Goal: Navigation & Orientation: Understand site structure

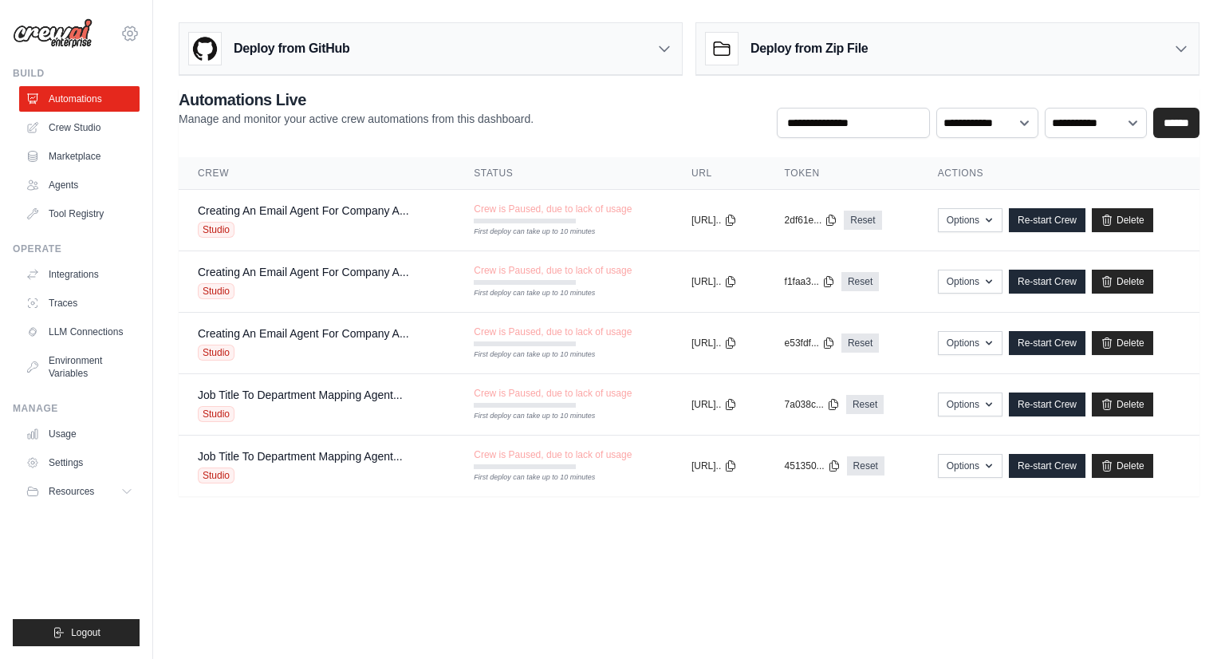
click at [132, 33] on icon at bounding box center [130, 33] width 5 height 5
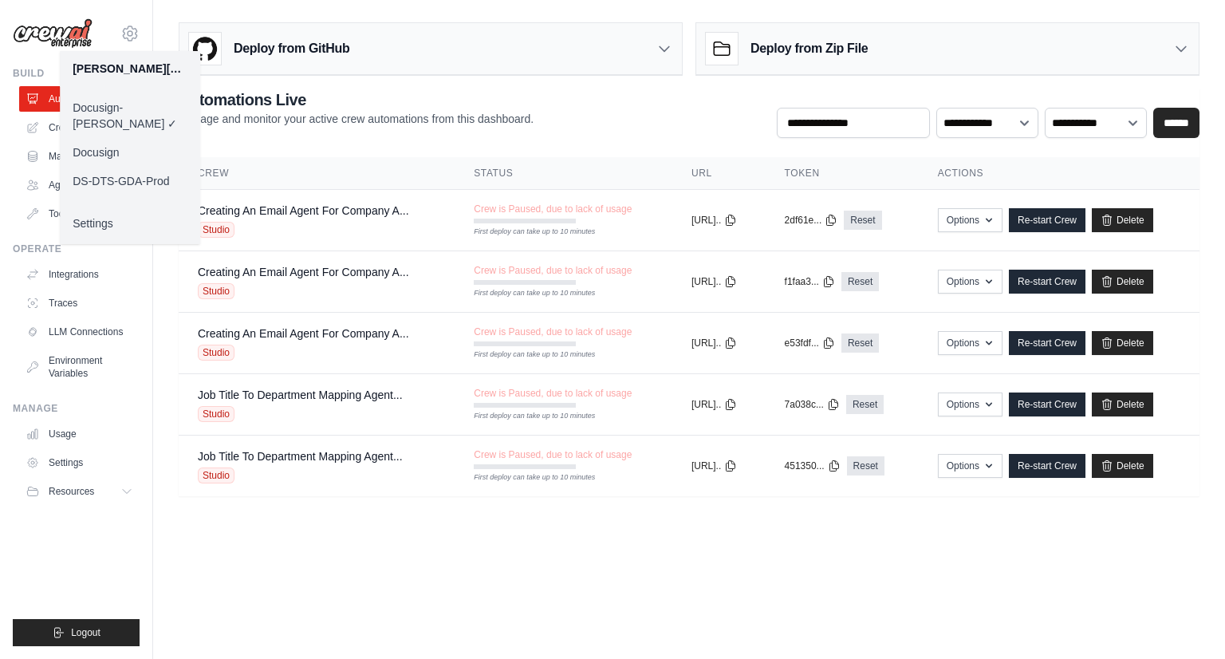
click at [118, 138] on link "Docusign" at bounding box center [130, 152] width 140 height 29
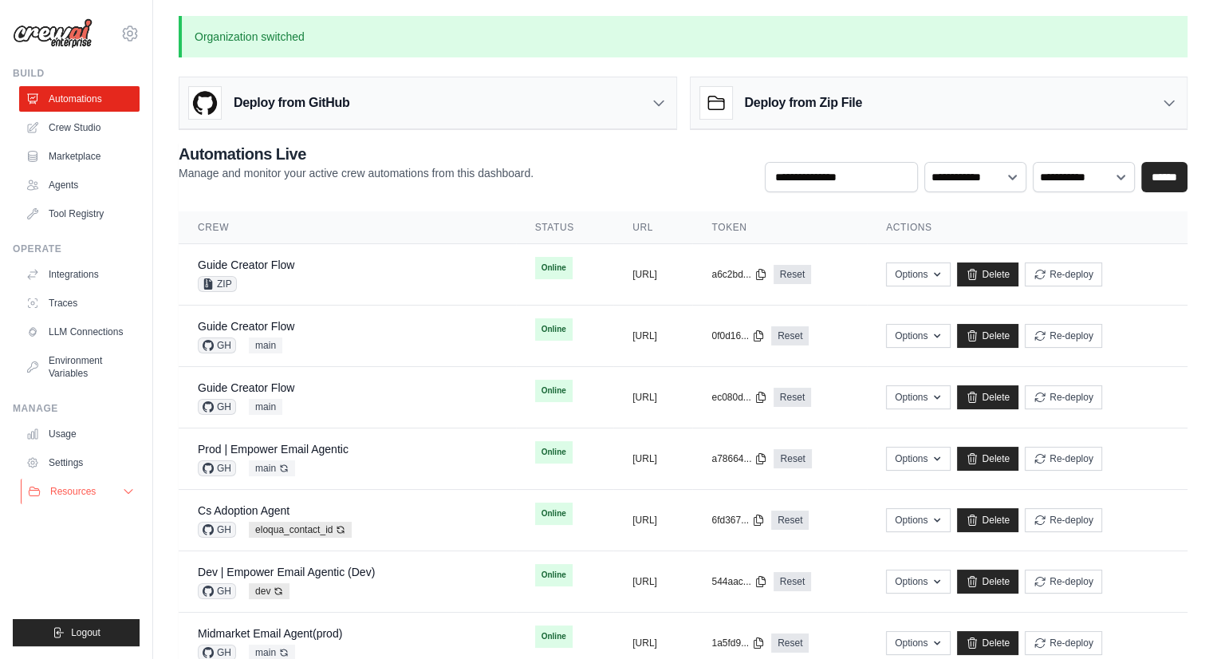
click at [107, 487] on button "Resources" at bounding box center [81, 491] width 120 height 26
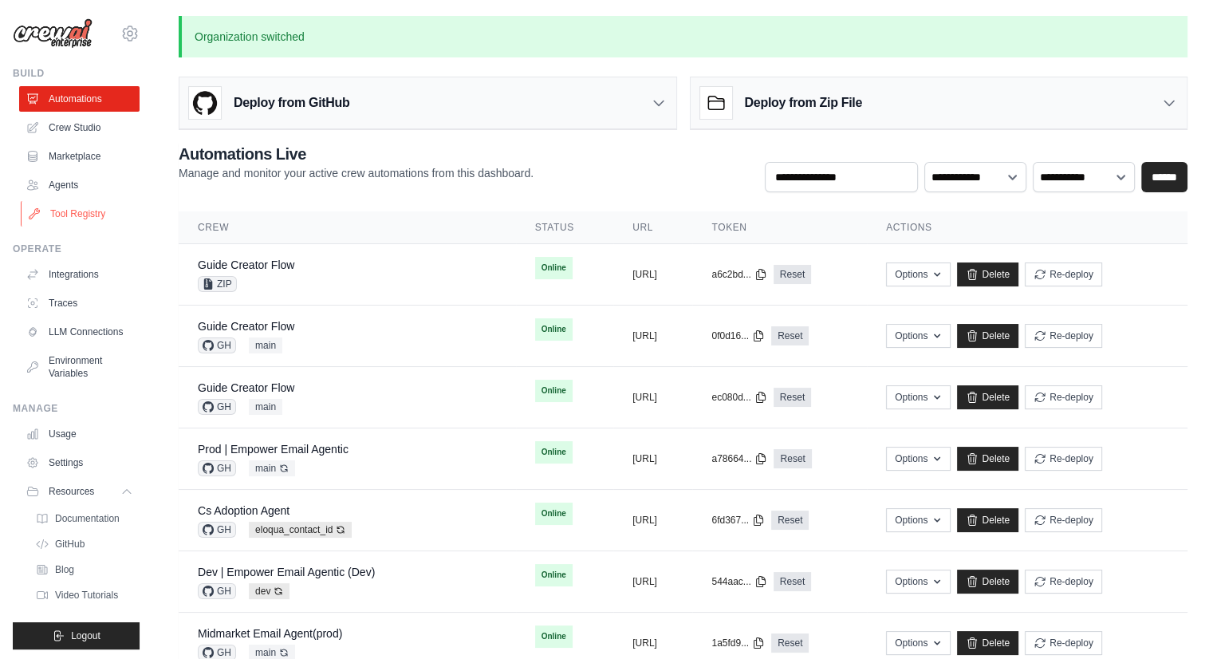
click at [96, 204] on link "Tool Registry" at bounding box center [81, 214] width 120 height 26
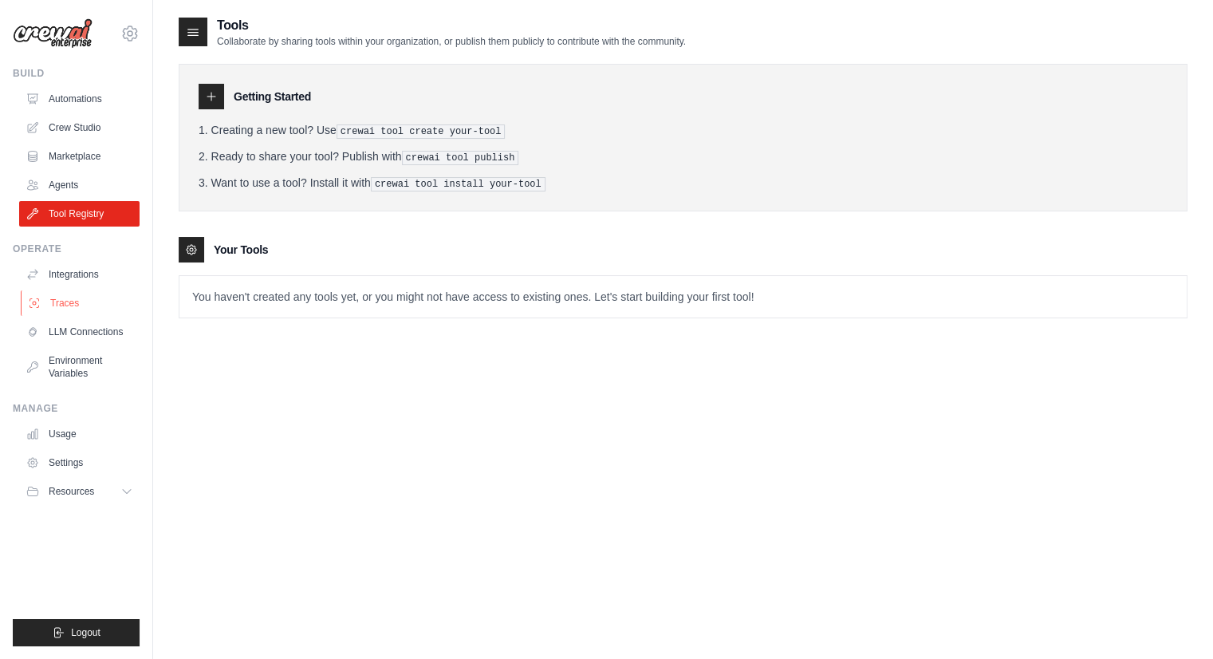
click at [76, 304] on link "Traces" at bounding box center [81, 303] width 120 height 26
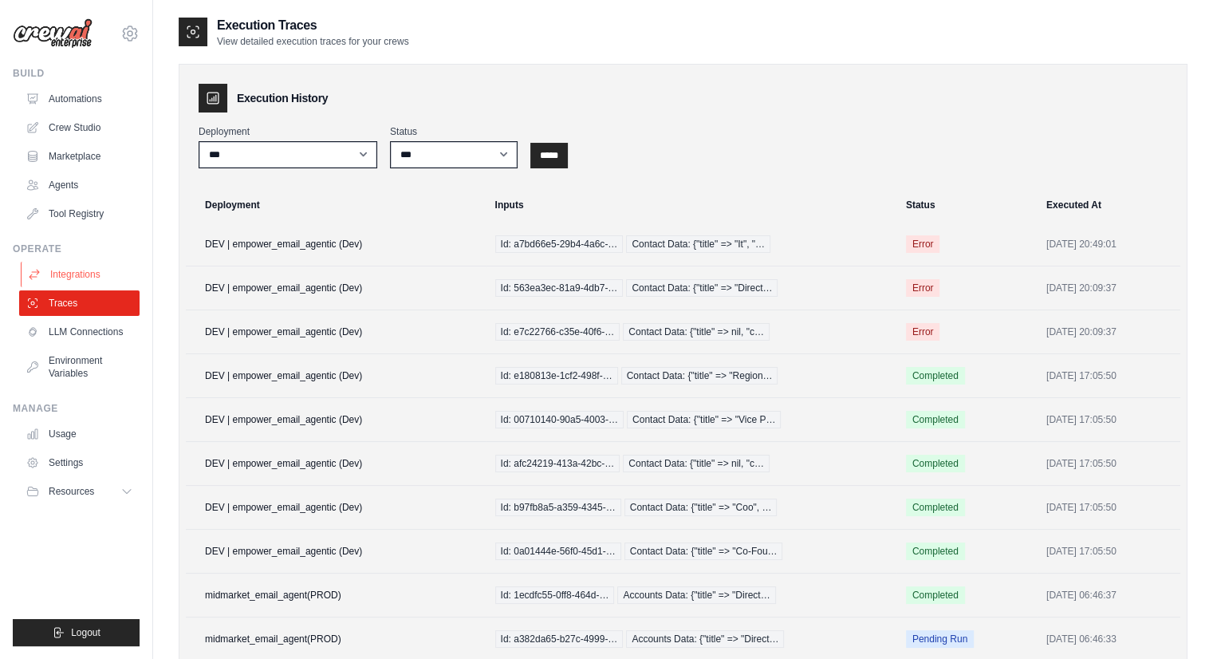
click at [100, 277] on link "Integrations" at bounding box center [81, 275] width 120 height 26
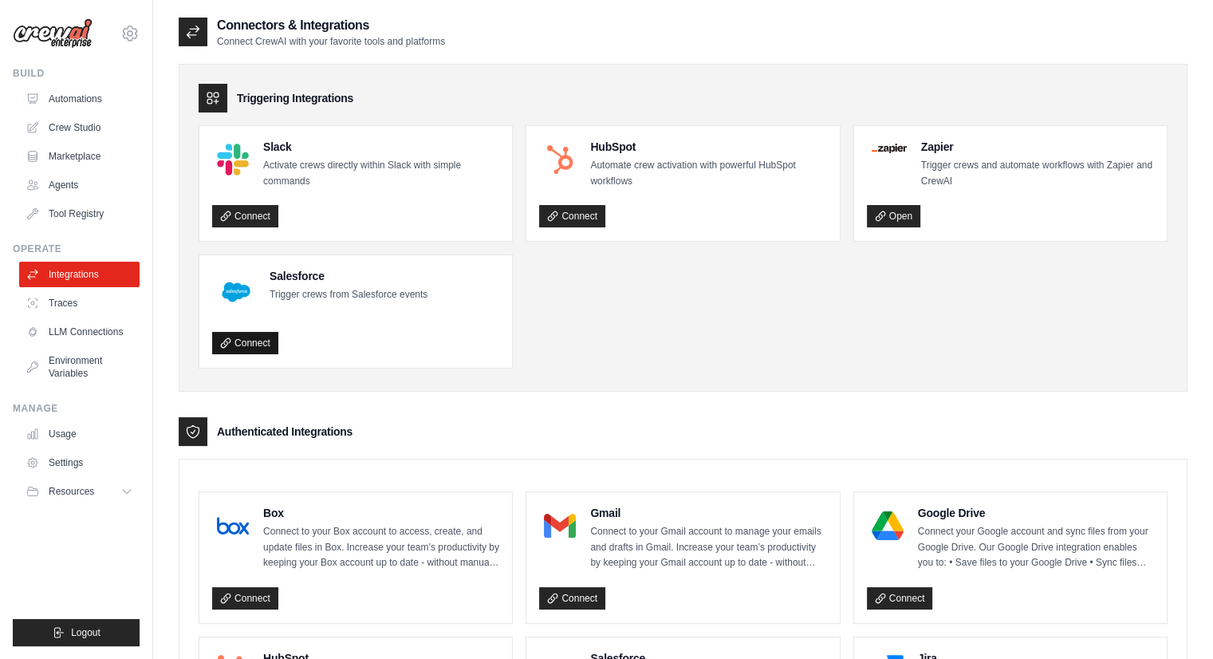
click at [257, 342] on link "Connect" at bounding box center [245, 343] width 66 height 22
click at [309, 294] on p "Trigger crews from Salesforce events" at bounding box center [349, 295] width 158 height 16
click at [248, 340] on link "Connect" at bounding box center [245, 343] width 66 height 22
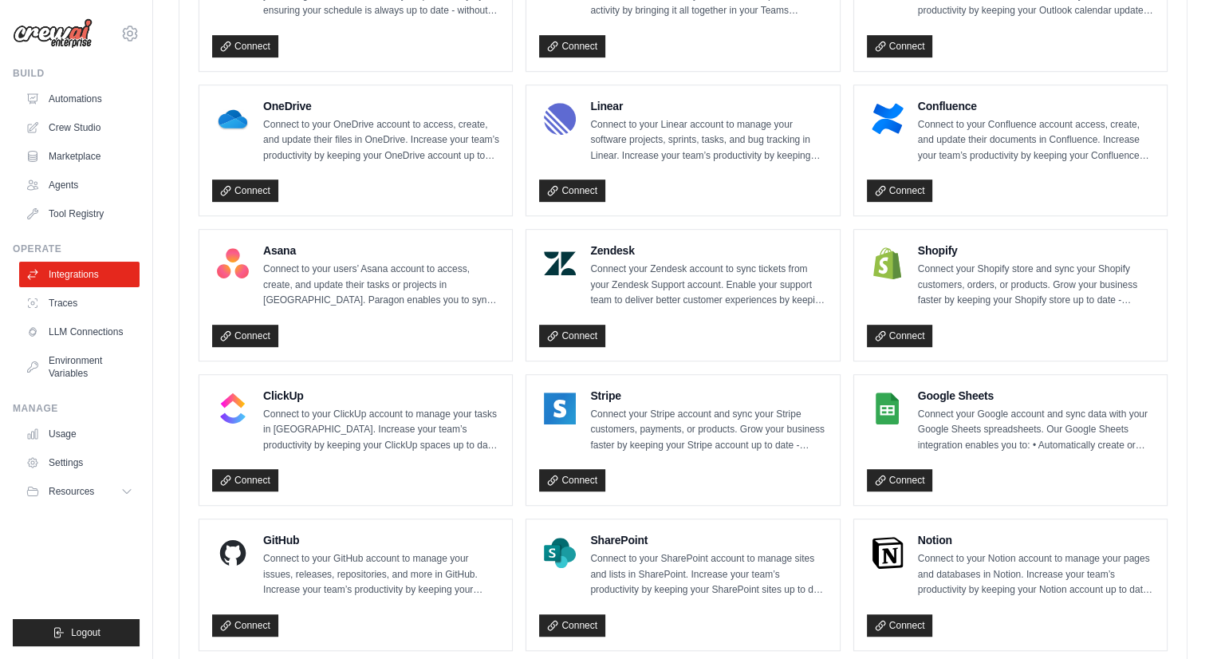
scroll to position [821, 0]
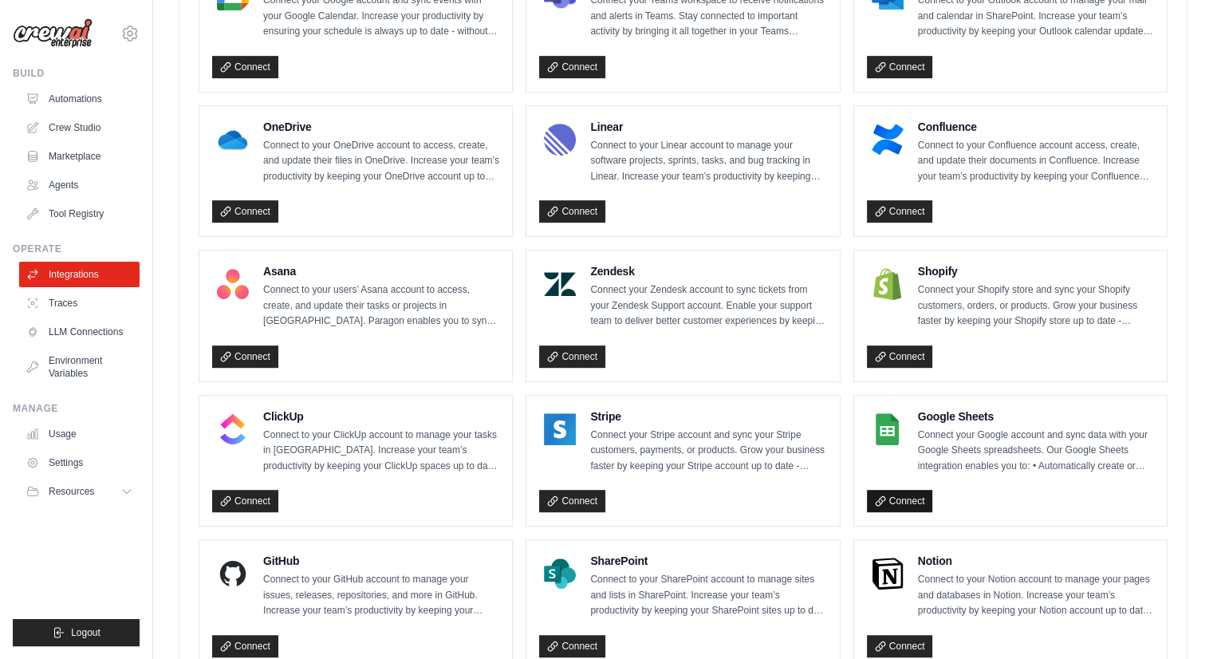
click at [907, 490] on link "Connect" at bounding box center [900, 501] width 66 height 22
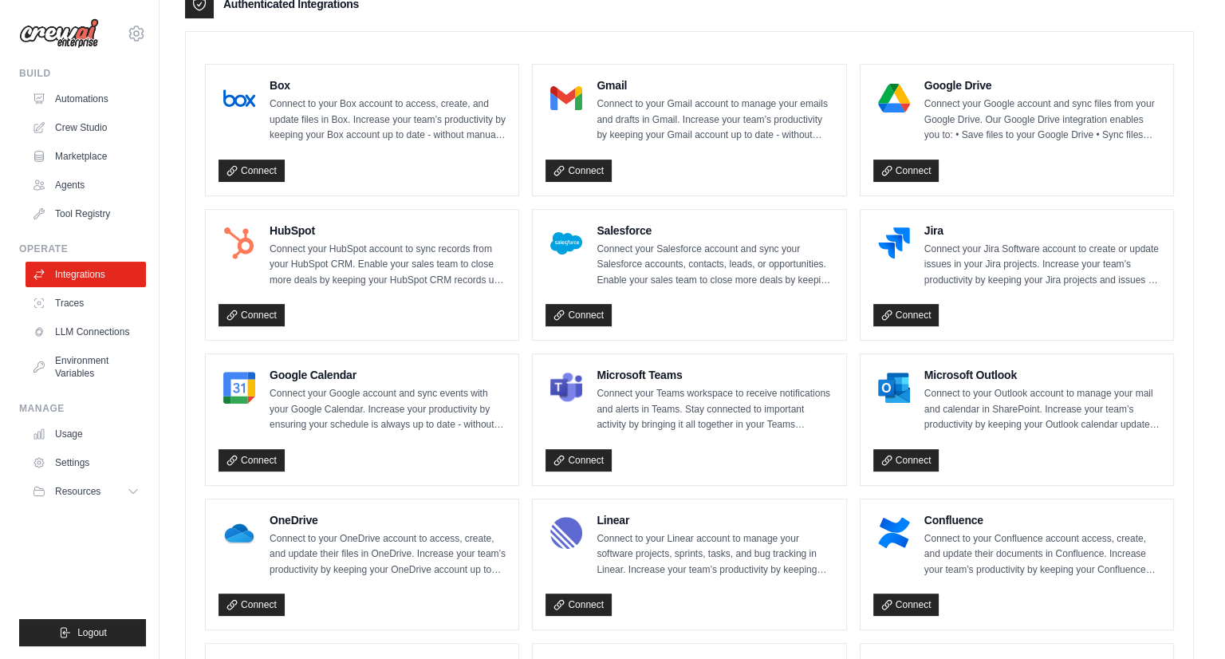
scroll to position [0, 0]
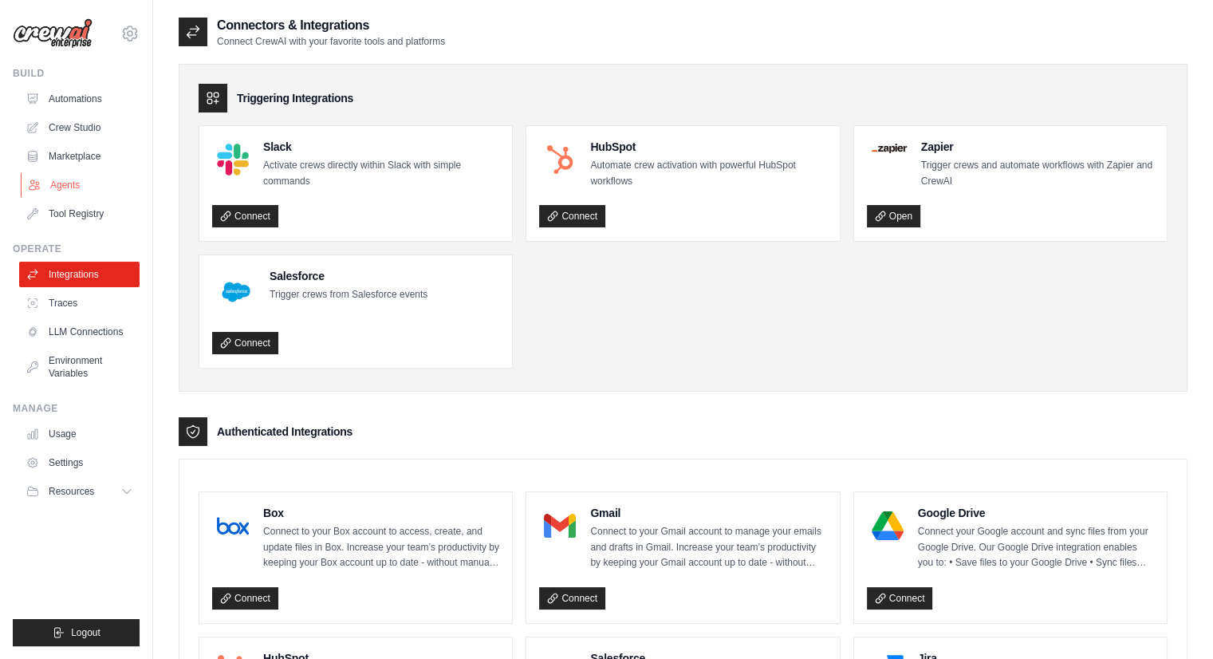
click at [67, 191] on link "Agents" at bounding box center [81, 185] width 120 height 26
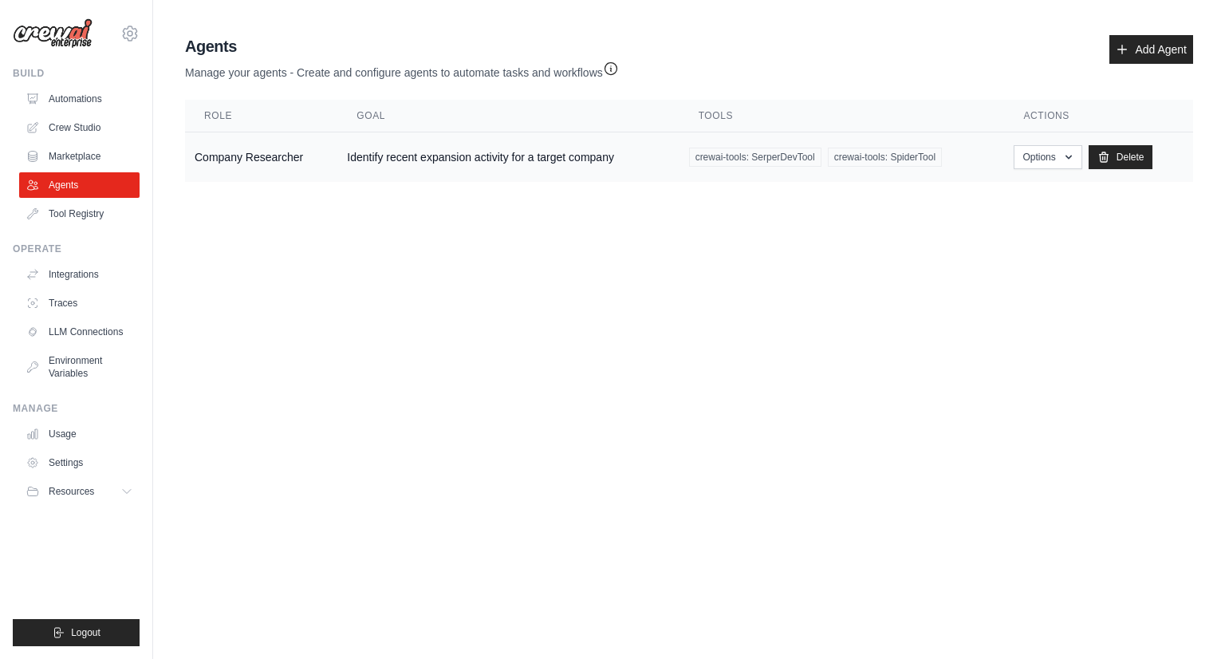
click at [222, 163] on td "Company Researcher" at bounding box center [261, 157] width 152 height 50
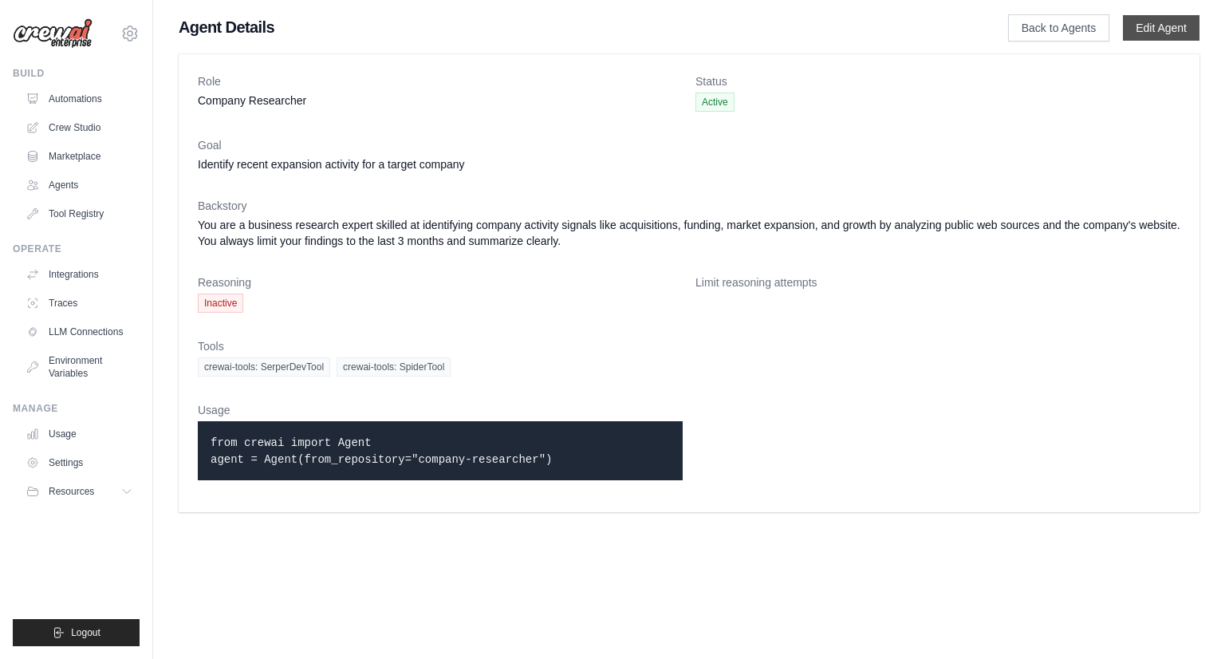
click at [1151, 33] on link "Edit Agent" at bounding box center [1161, 28] width 77 height 26
click at [132, 30] on icon at bounding box center [129, 33] width 19 height 19
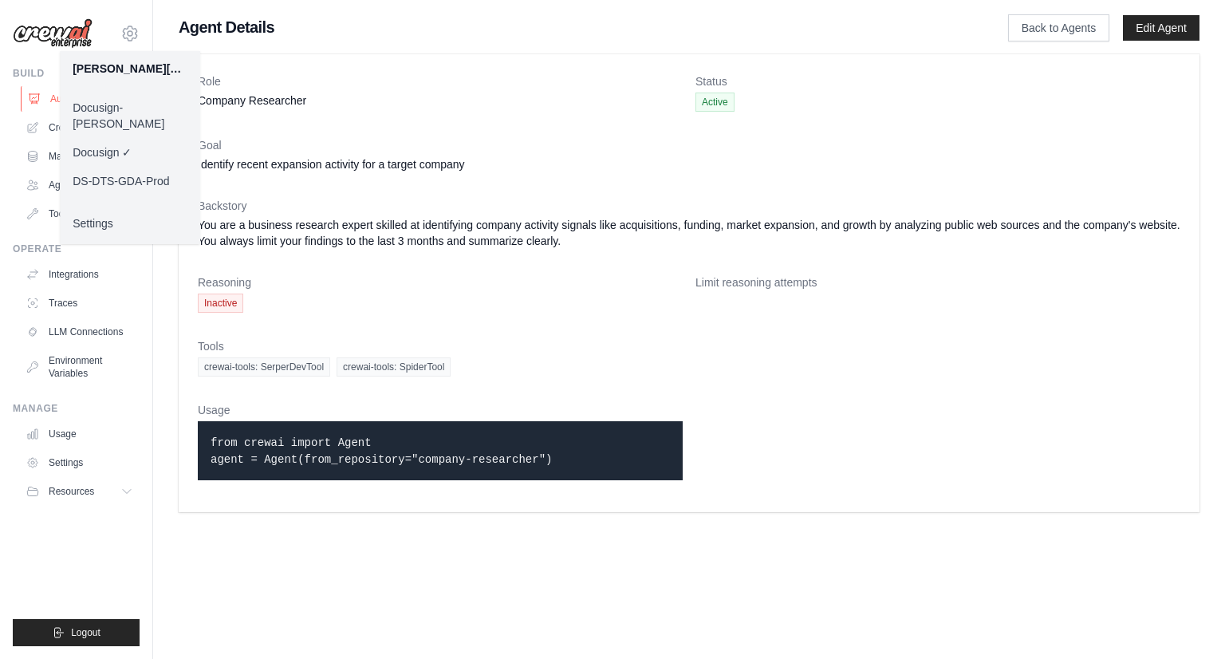
click at [46, 96] on link "Automations" at bounding box center [81, 99] width 120 height 26
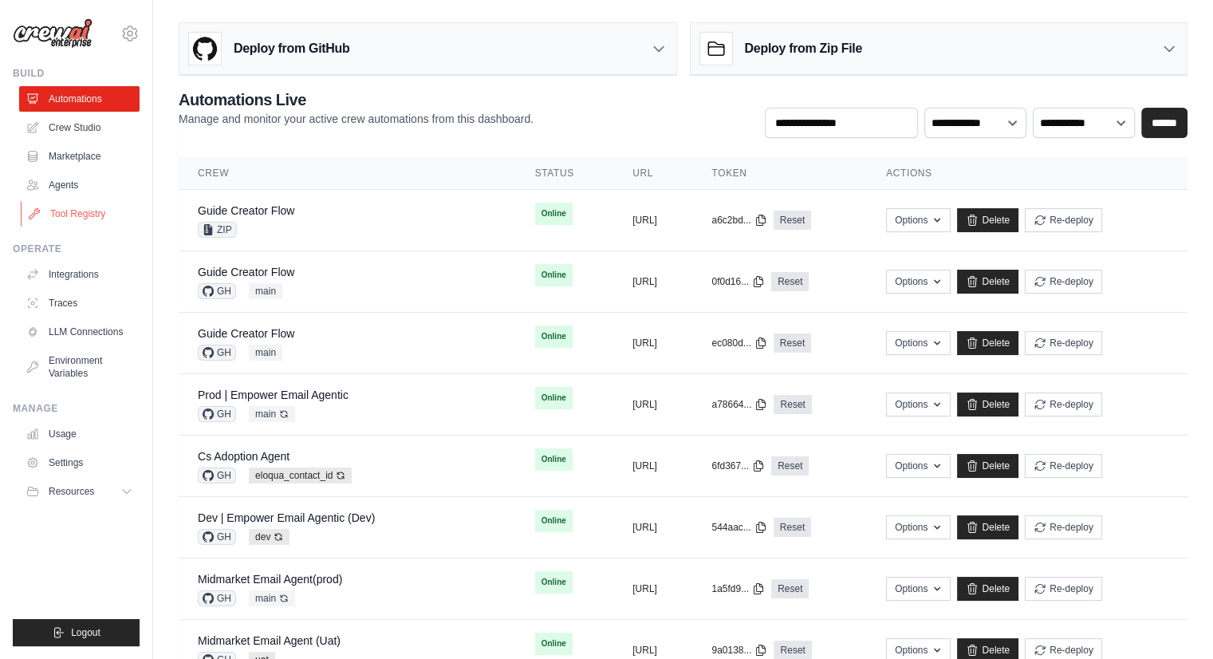
click at [84, 216] on link "Tool Registry" at bounding box center [81, 214] width 120 height 26
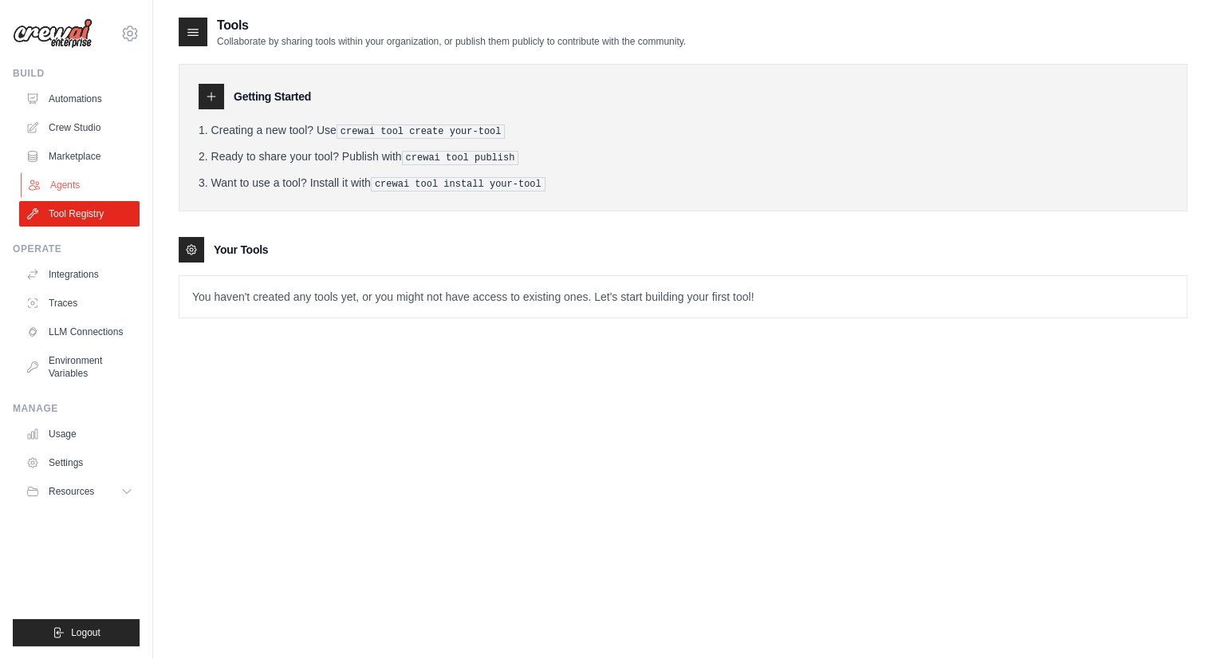
click at [78, 187] on link "Agents" at bounding box center [81, 185] width 120 height 26
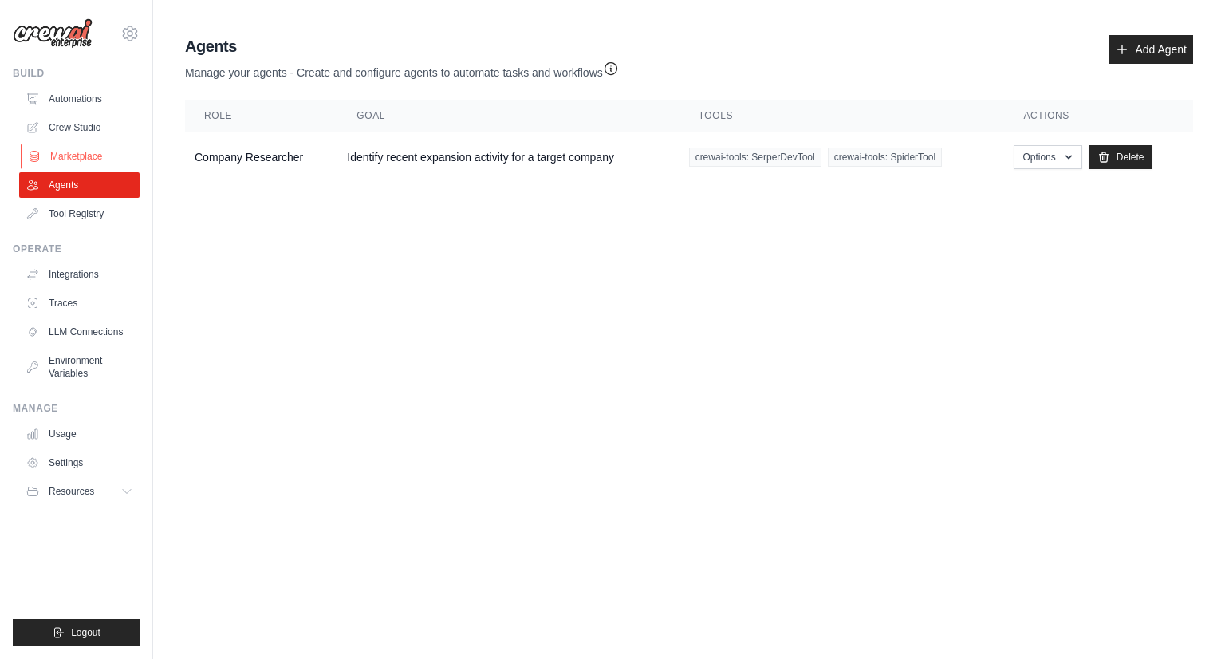
click at [86, 157] on link "Marketplace" at bounding box center [81, 157] width 120 height 26
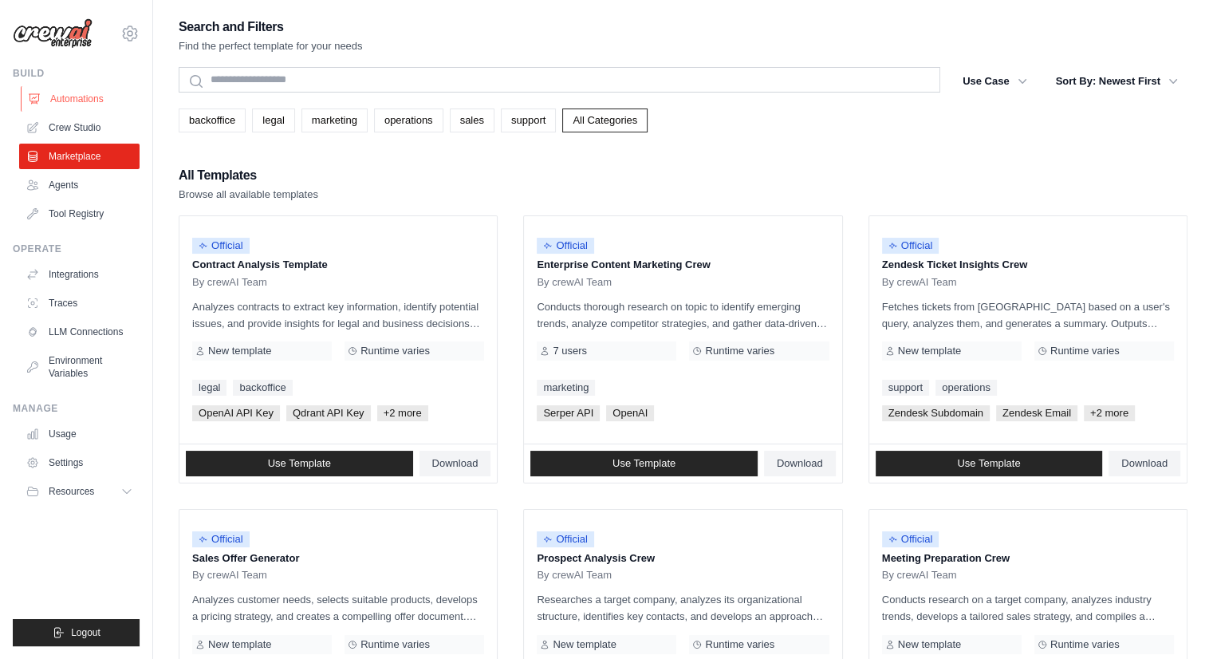
click at [93, 101] on link "Automations" at bounding box center [81, 99] width 120 height 26
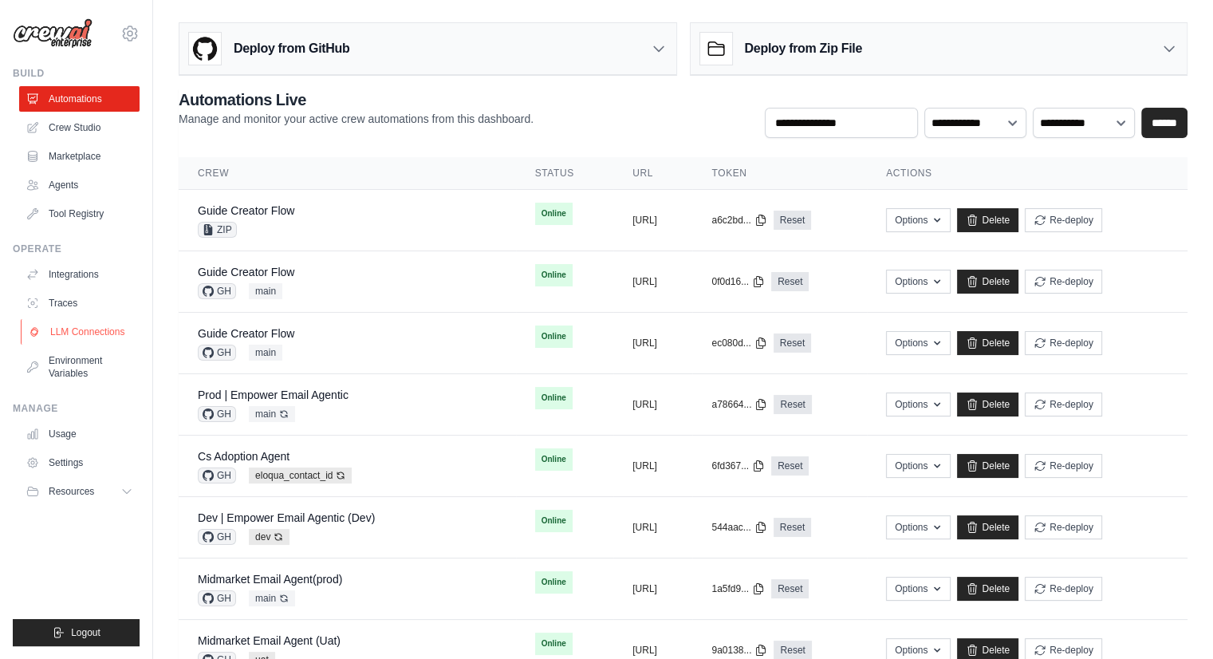
click at [113, 332] on link "LLM Connections" at bounding box center [81, 332] width 120 height 26
